Goal: Find specific page/section: Find specific page/section

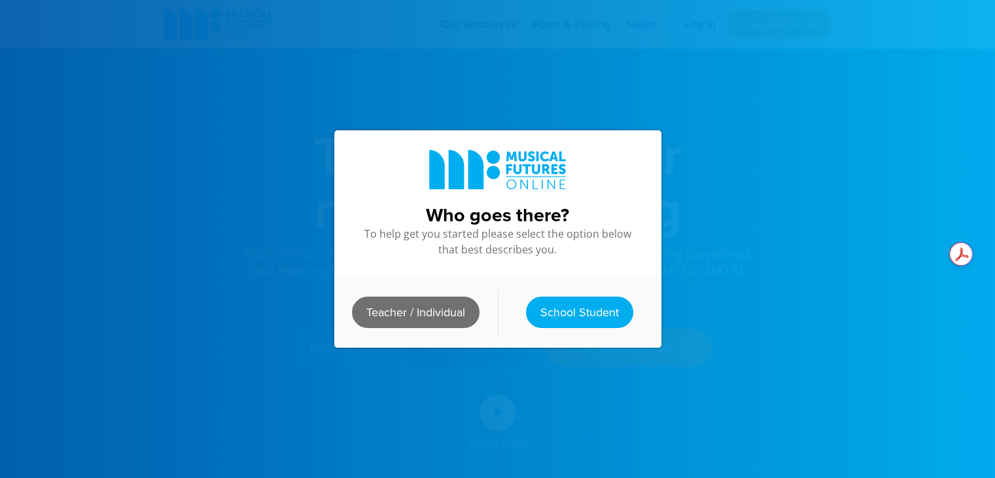
click at [410, 312] on link "Teacher / Individual" at bounding box center [416, 311] width 128 height 31
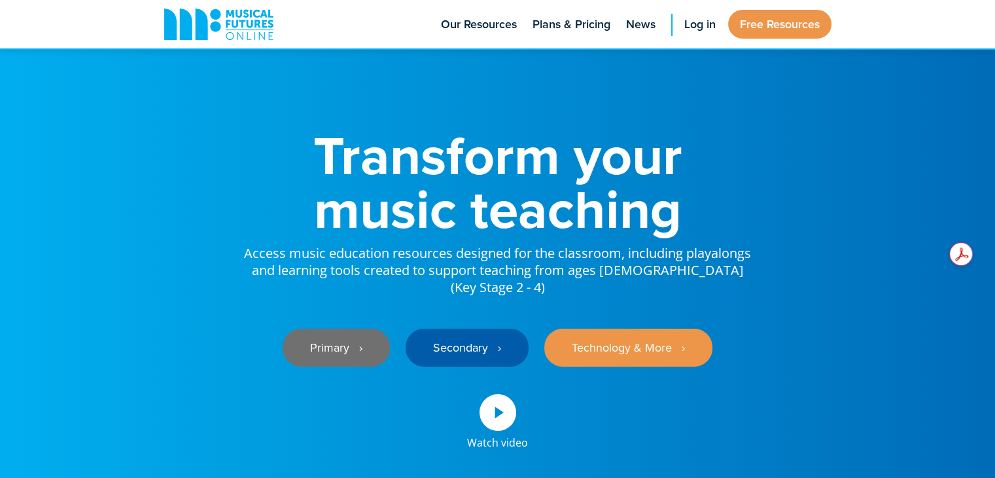
click at [329, 328] on link "Primary ‎‏‏‎ ‎ ›" at bounding box center [336, 347] width 107 height 38
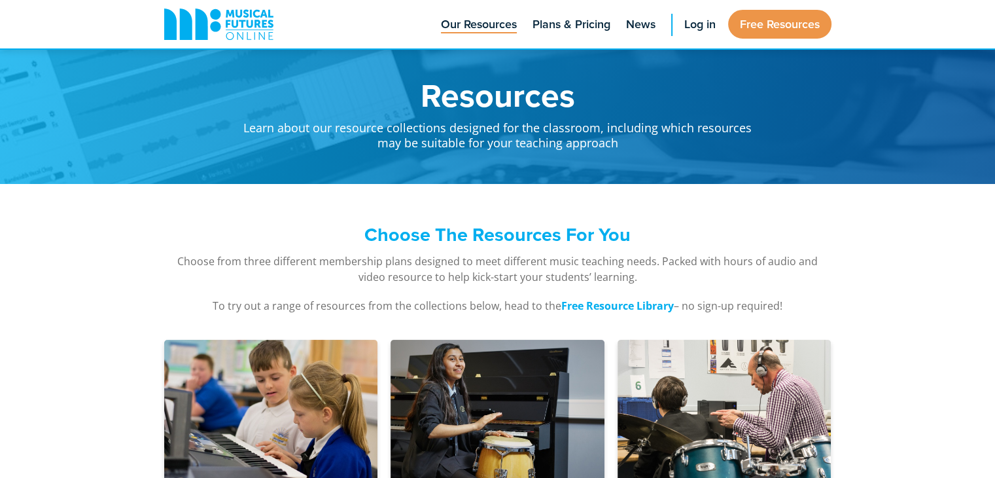
scroll to position [602, 0]
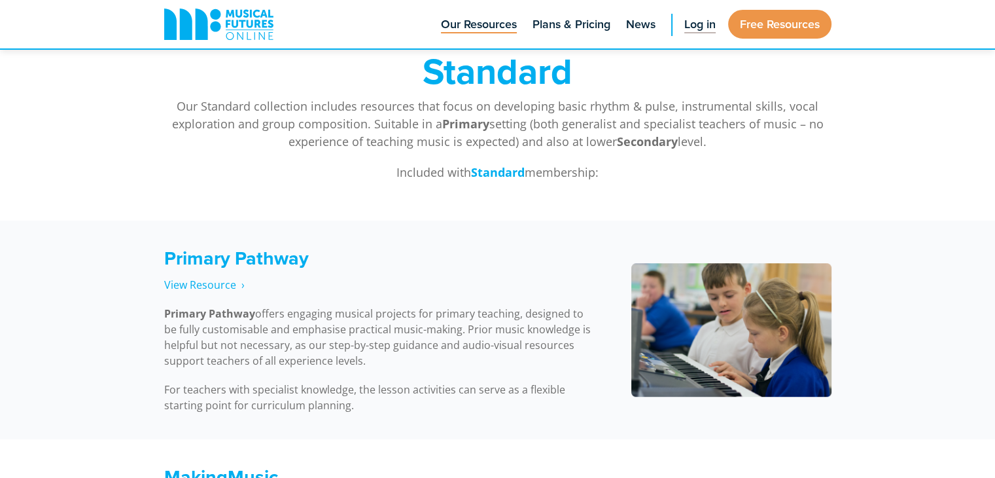
click at [695, 24] on span "Log in" at bounding box center [699, 25] width 31 height 18
